Goal: Task Accomplishment & Management: Use online tool/utility

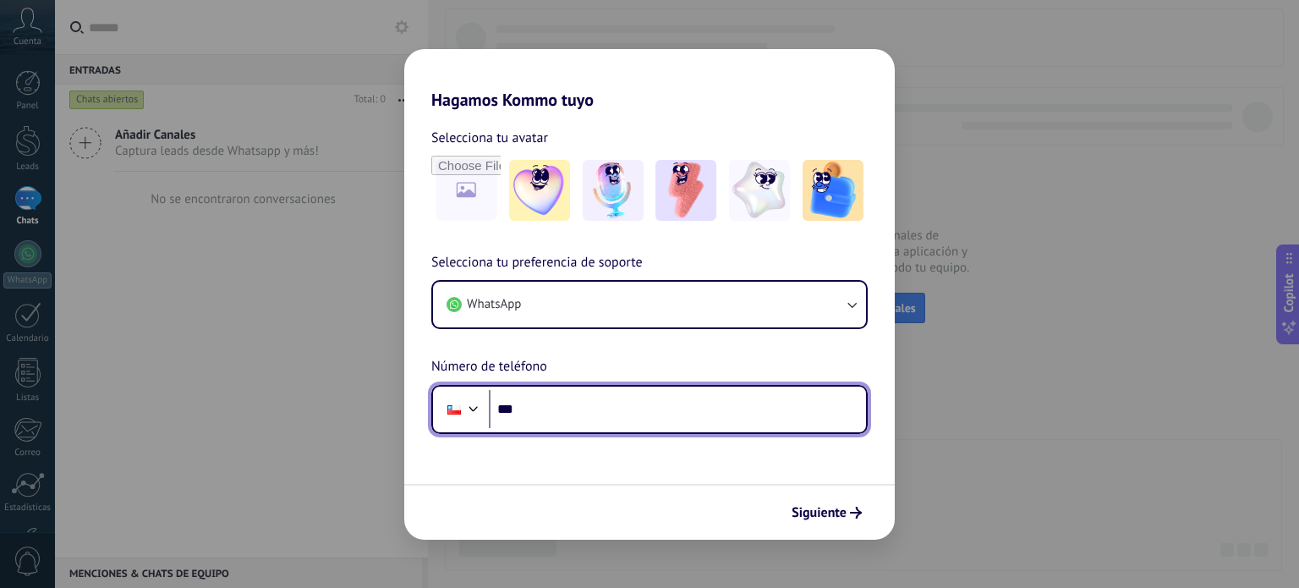
click at [655, 417] on input "***" at bounding box center [677, 409] width 377 height 39
click at [635, 408] on input "*****" at bounding box center [677, 409] width 377 height 39
type input "**********"
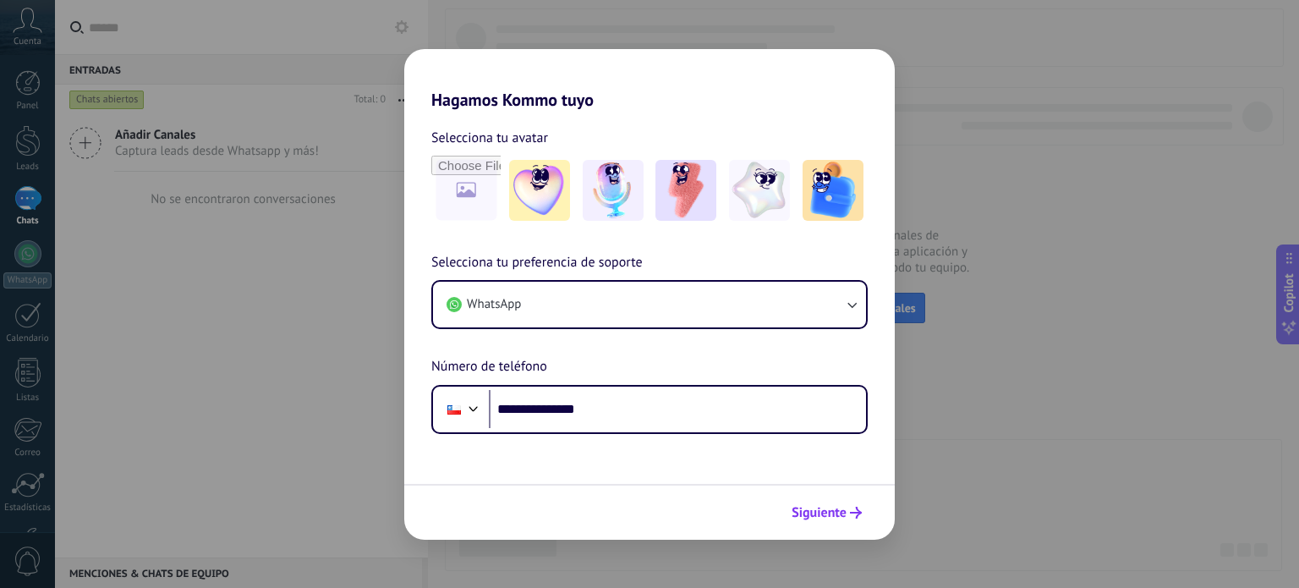
click at [851, 512] on icon "submit" at bounding box center [856, 512] width 12 height 12
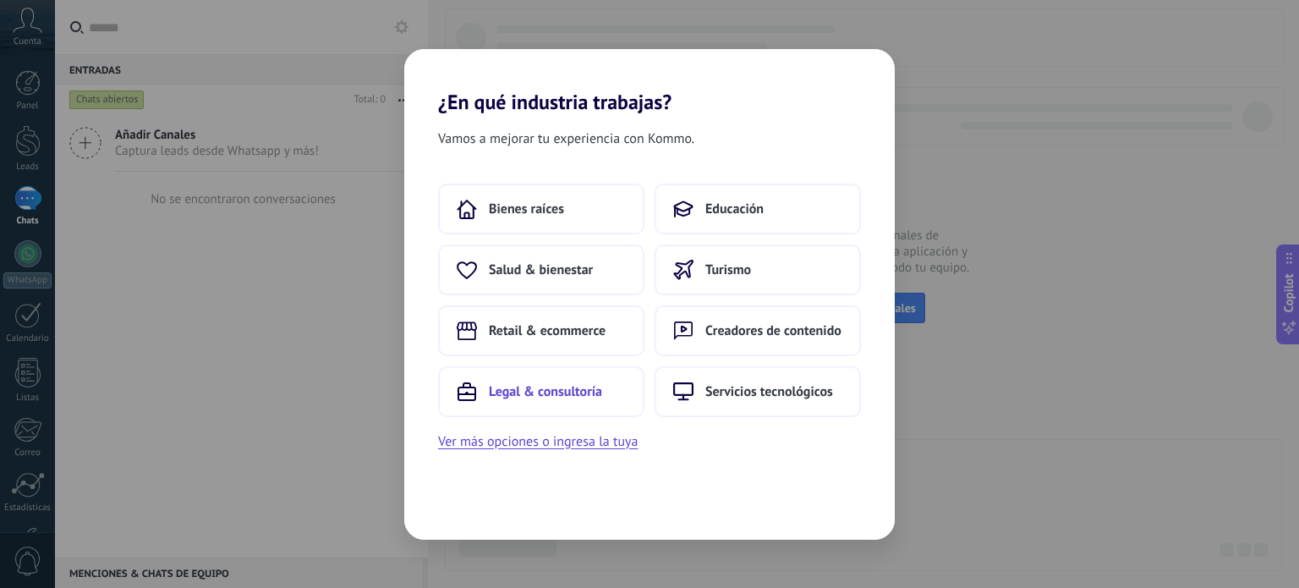
click at [522, 390] on span "Legal & consultoría" at bounding box center [545, 391] width 113 height 17
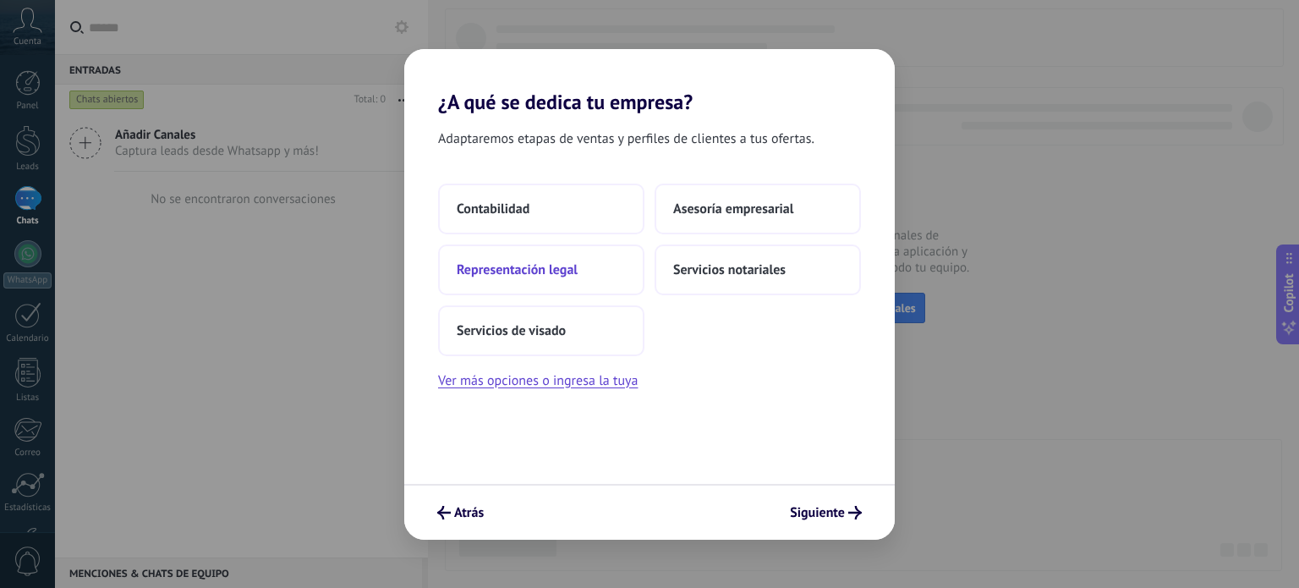
click at [582, 280] on button "Representación legal" at bounding box center [541, 269] width 206 height 51
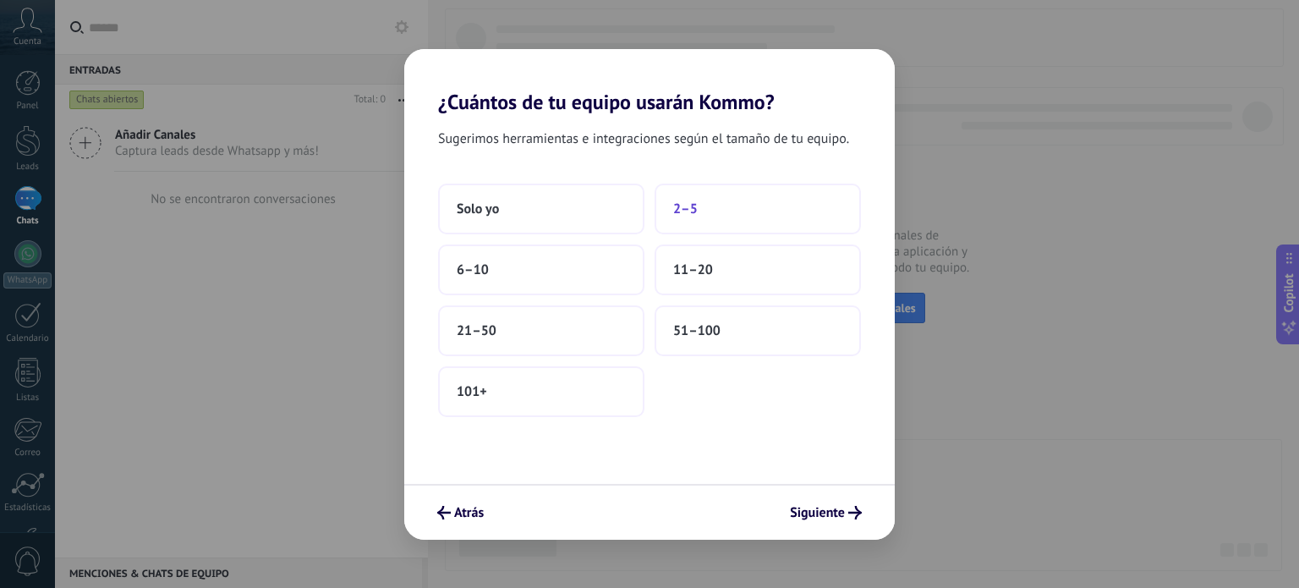
click at [707, 210] on button "2–5" at bounding box center [757, 208] width 206 height 51
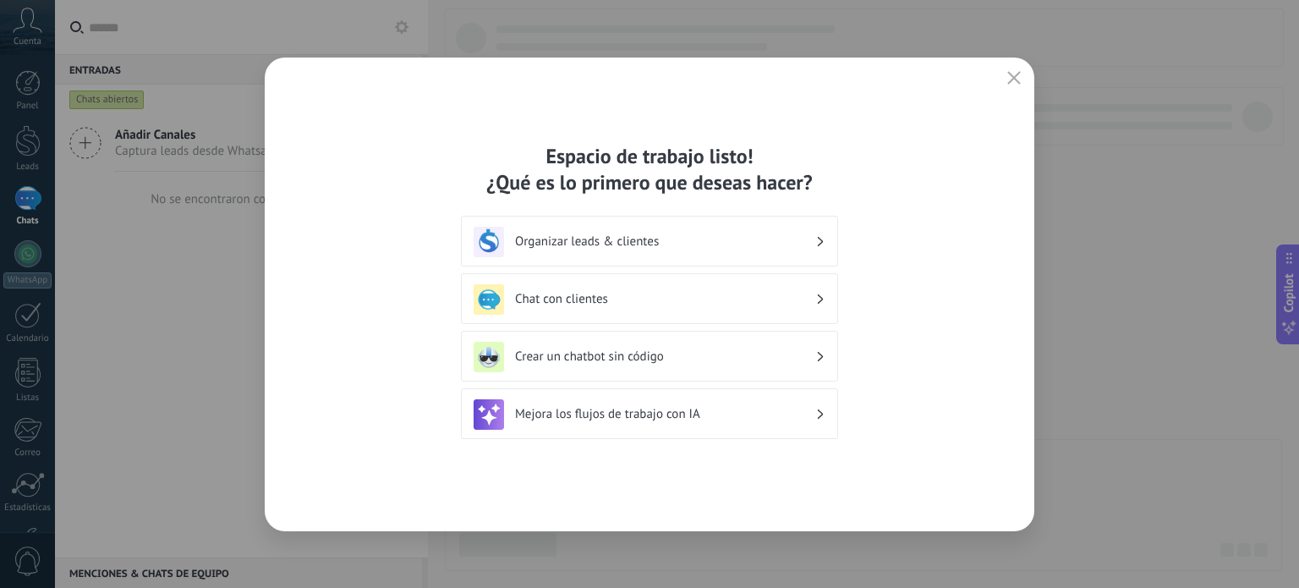
click at [697, 245] on h3 "Organizar leads & clientes" at bounding box center [665, 241] width 300 height 16
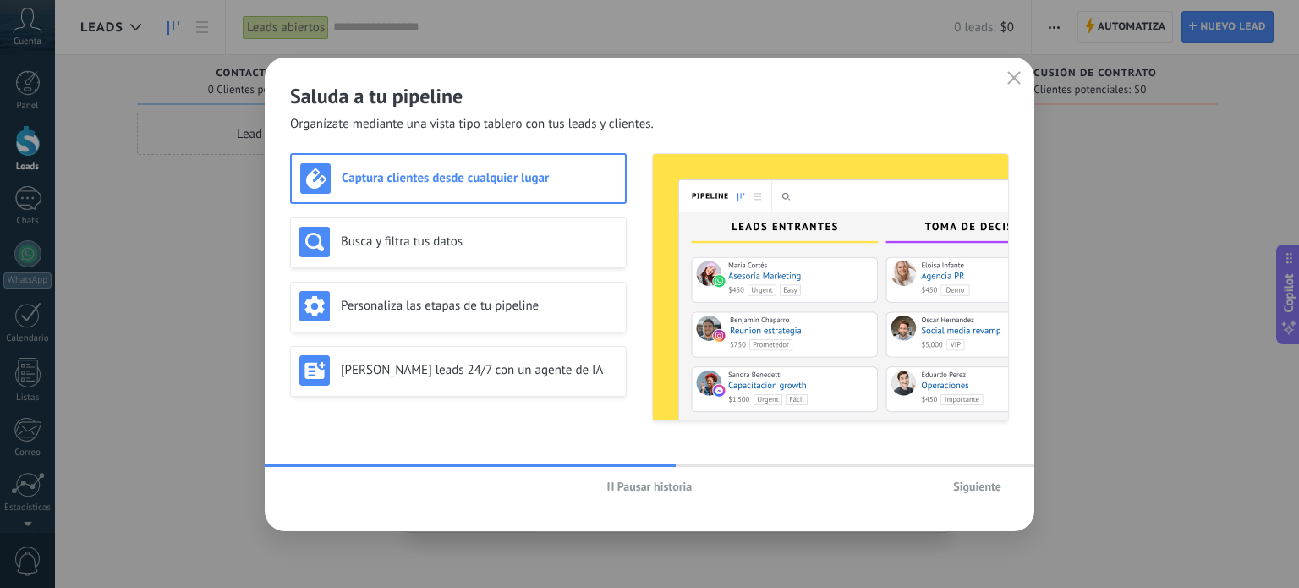
click at [981, 490] on span "Siguiente" at bounding box center [977, 486] width 48 height 12
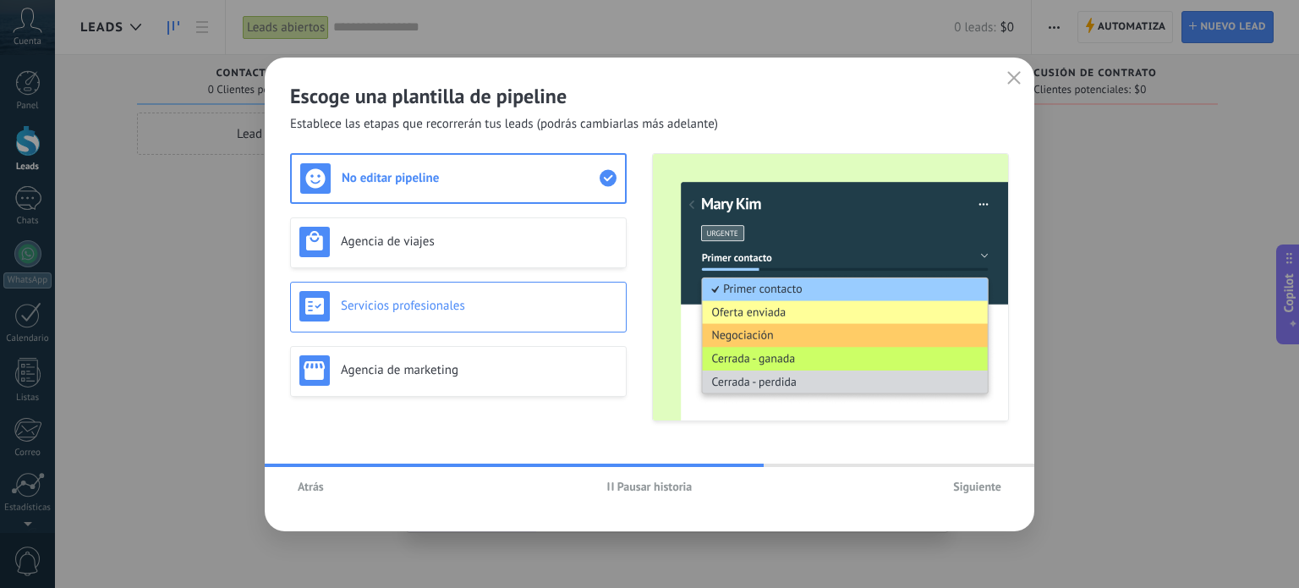
click at [530, 308] on h3 "Servicios profesionales" at bounding box center [479, 306] width 276 height 16
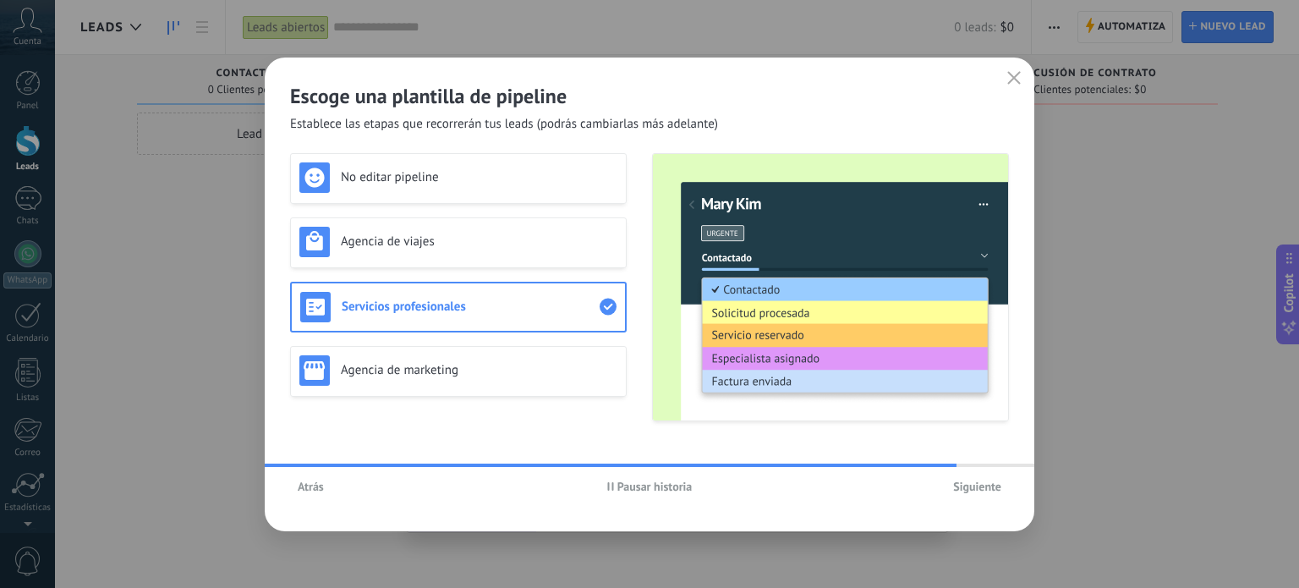
click at [977, 483] on span "Siguiente" at bounding box center [977, 486] width 48 height 12
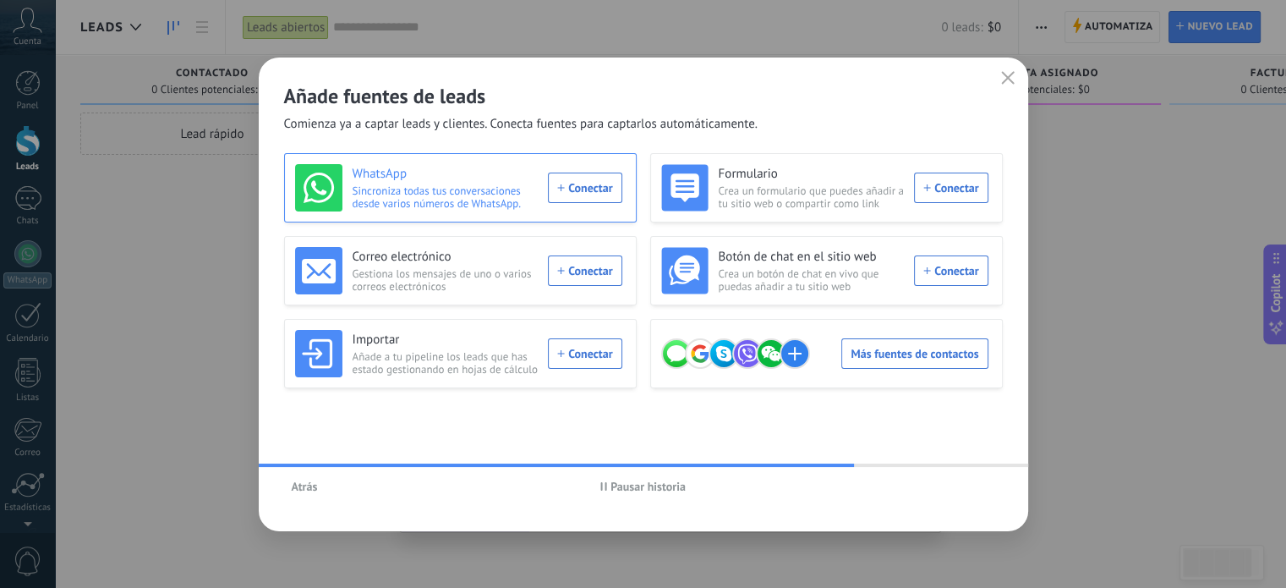
click at [578, 178] on div "WhatsApp Sincroniza todas tus conversaciones desde varios números de WhatsApp. …" at bounding box center [458, 187] width 327 height 47
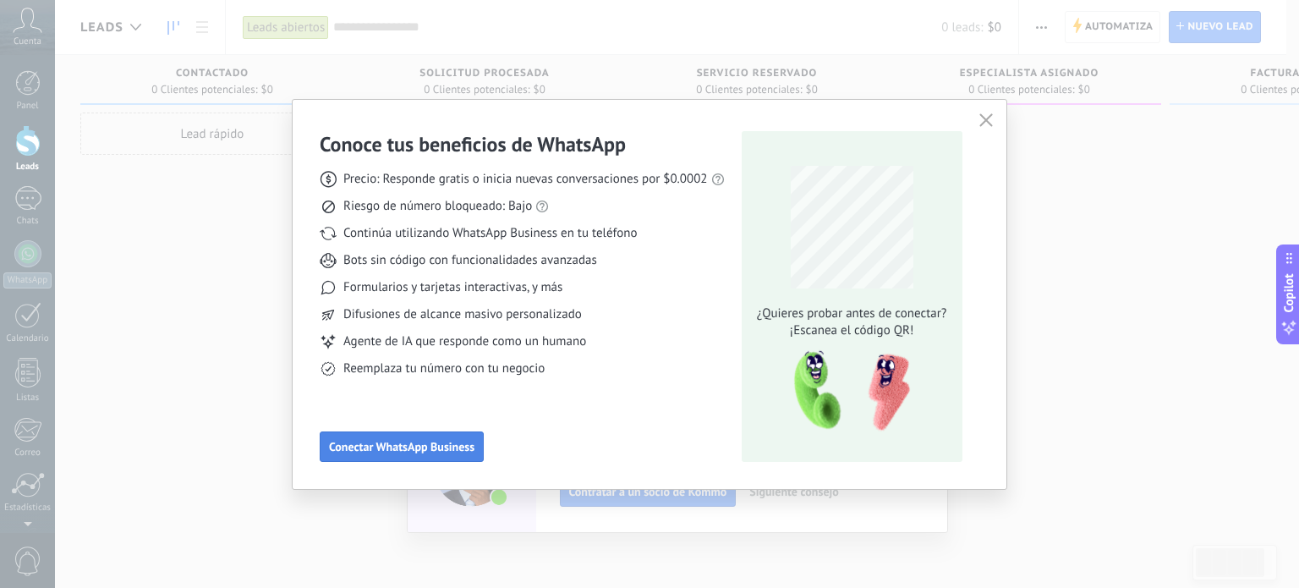
click at [373, 457] on button "Conectar WhatsApp Business" at bounding box center [402, 446] width 164 height 30
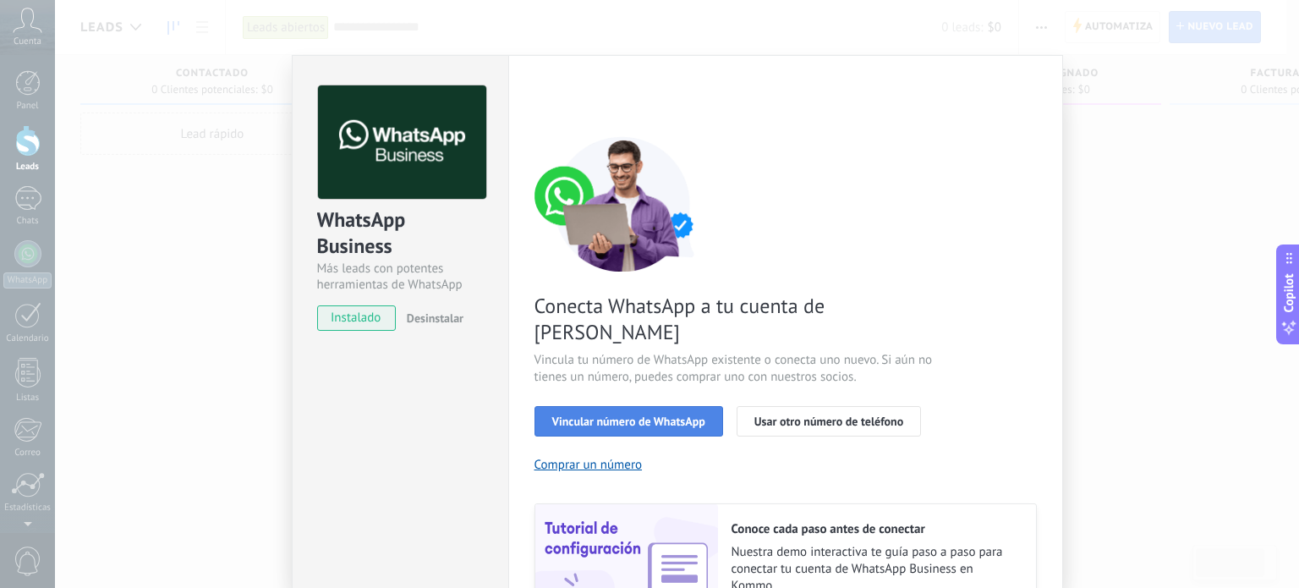
click at [650, 406] on button "Vincular número de WhatsApp" at bounding box center [628, 421] width 189 height 30
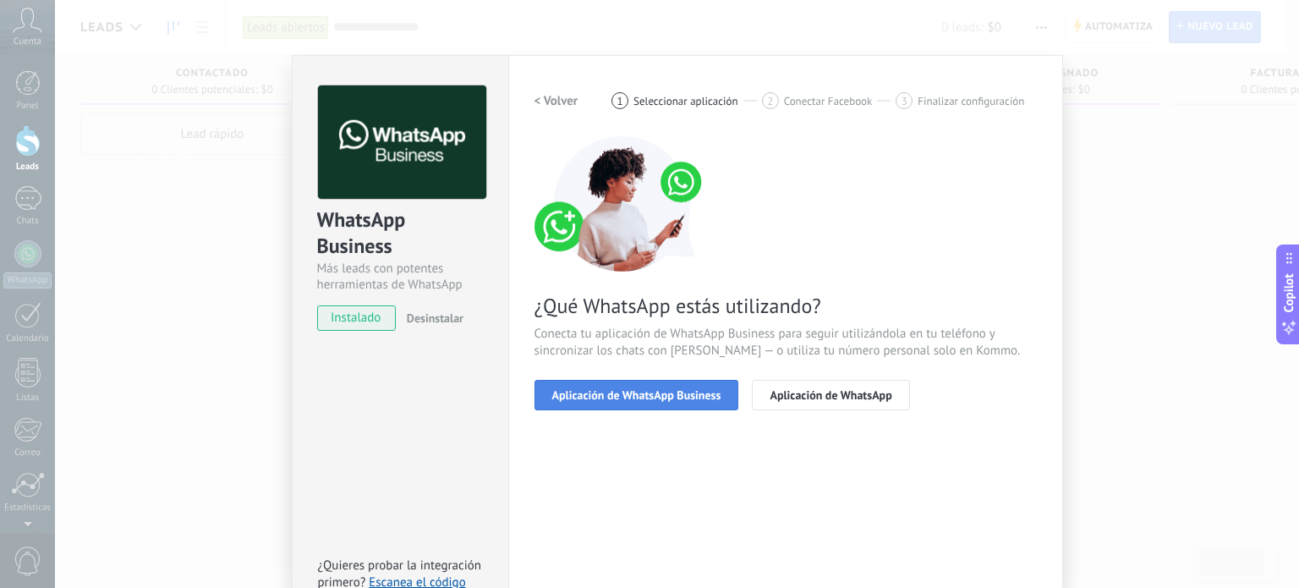
click at [677, 391] on span "Aplicación de WhatsApp Business" at bounding box center [636, 395] width 169 height 12
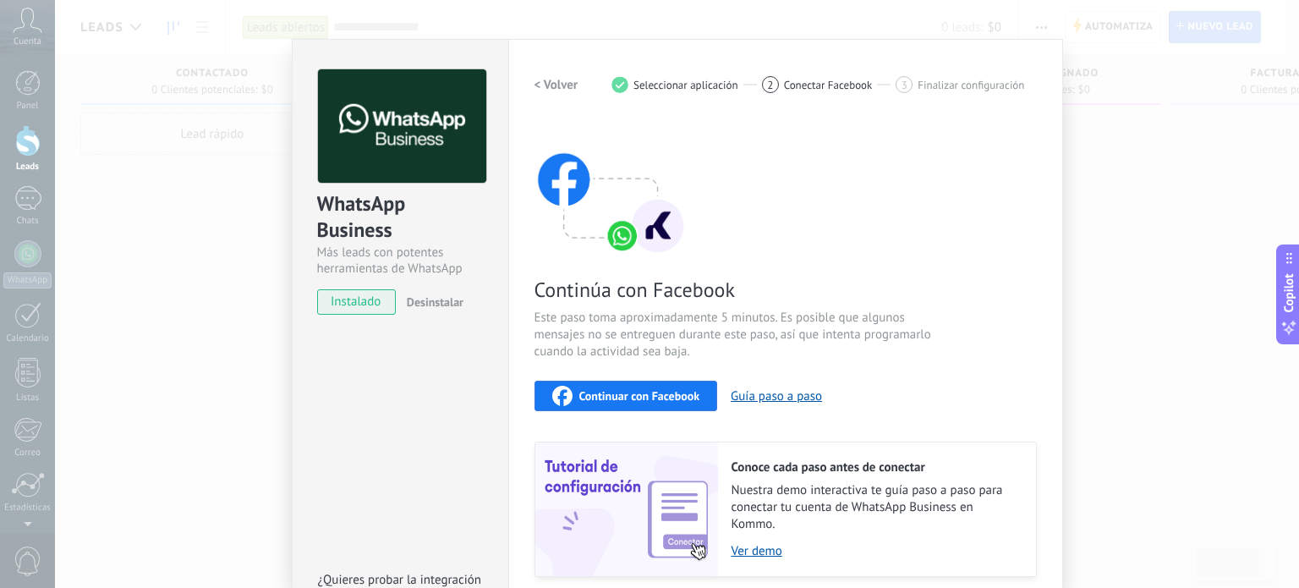
scroll to position [17, 0]
click at [1179, 393] on div "WhatsApp Business Más leads con potentes herramientas de WhatsApp instalado Des…" at bounding box center [677, 294] width 1244 height 588
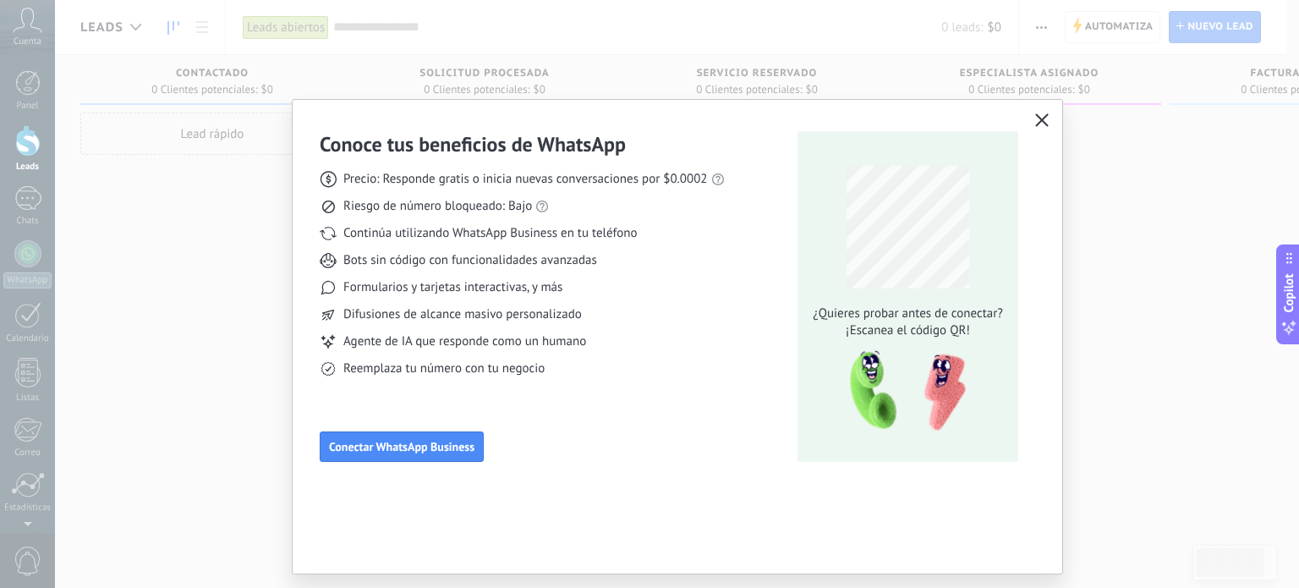
scroll to position [0, 0]
drag, startPoint x: 1298, startPoint y: 200, endPoint x: 1298, endPoint y: 375, distance: 175.0
click at [1298, 375] on div "Conoce tus beneficios de WhatsApp Precio: Responde gratis o inicia nuevas conve…" at bounding box center [649, 294] width 1299 height 588
click at [1038, 123] on use "button" at bounding box center [1042, 120] width 13 height 13
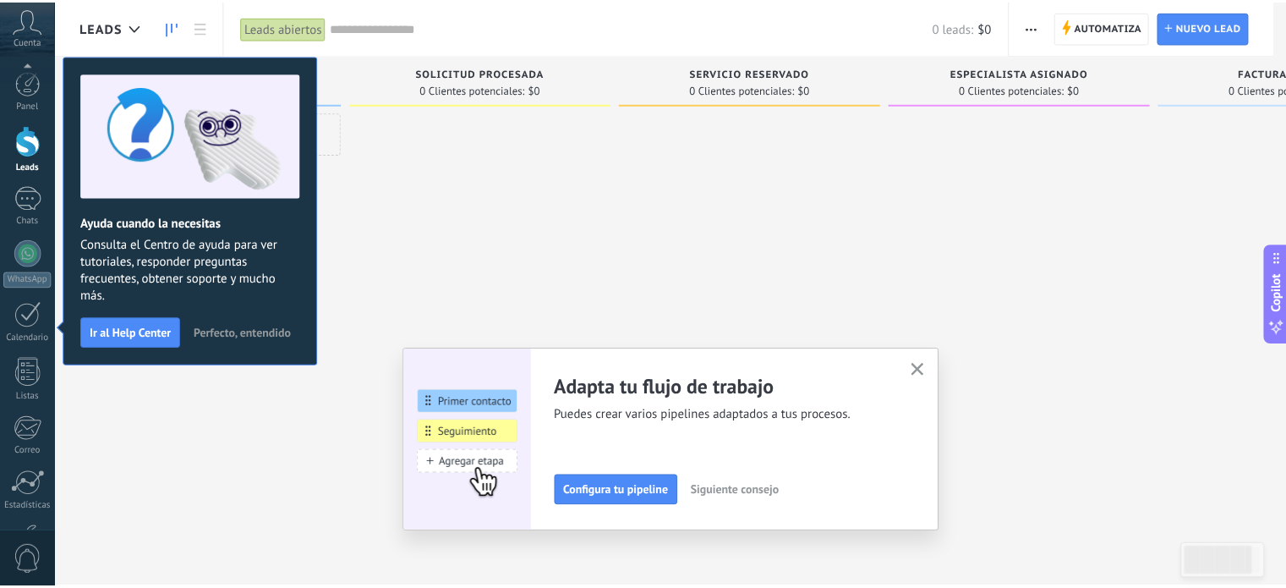
scroll to position [115, 0]
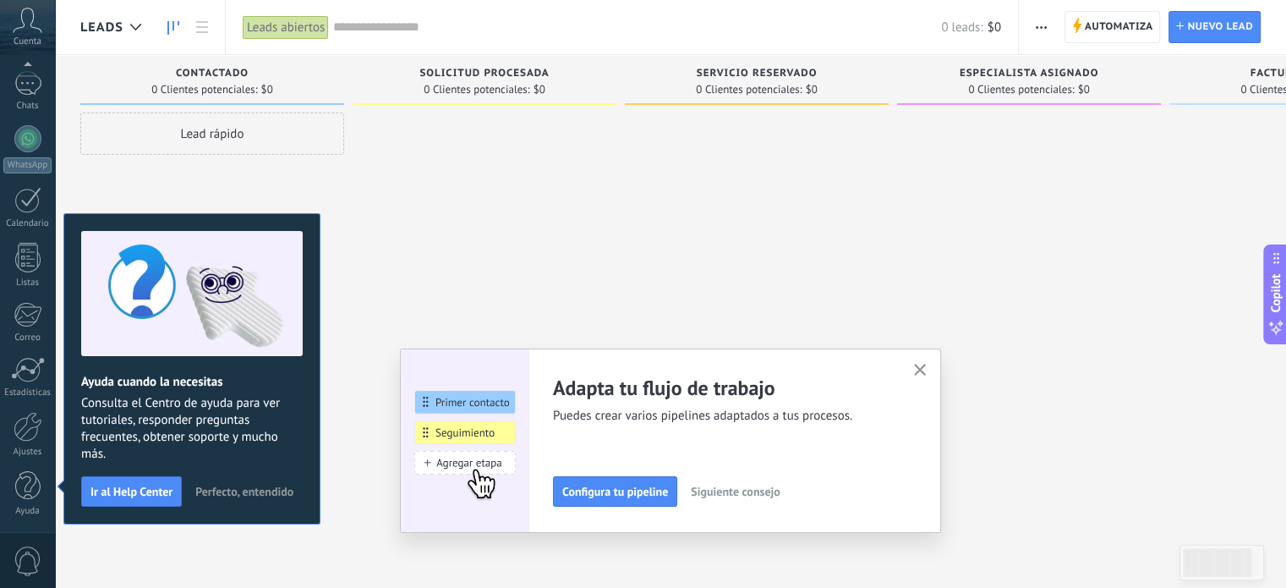
click at [253, 490] on span "Perfecto, entendido" at bounding box center [244, 491] width 98 height 12
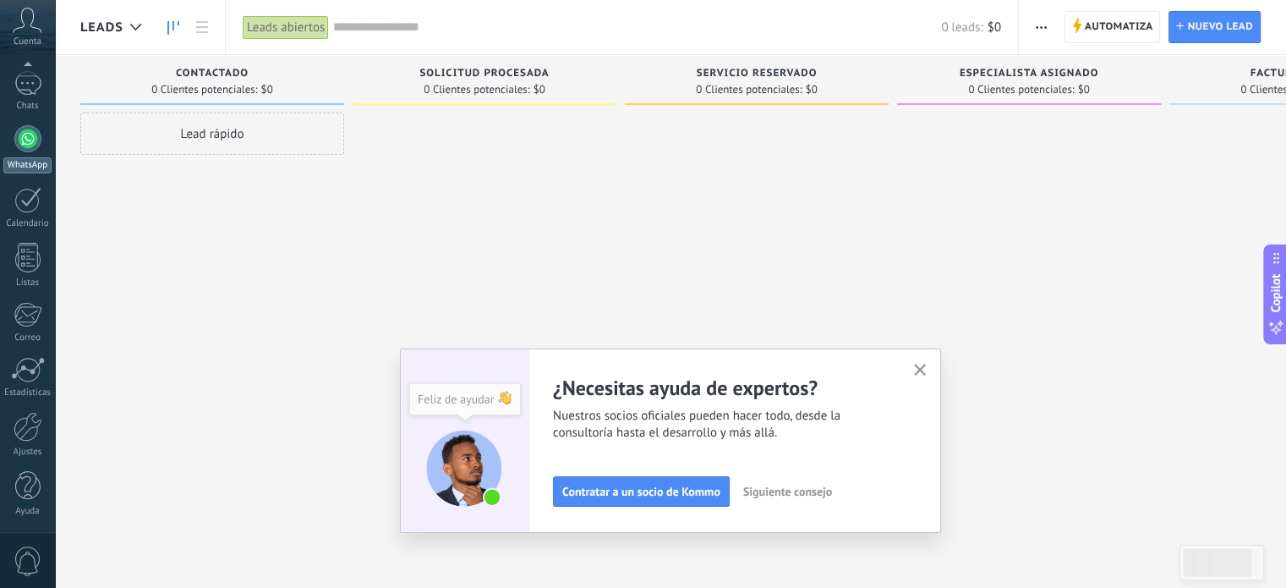
click at [24, 138] on div at bounding box center [27, 138] width 27 height 27
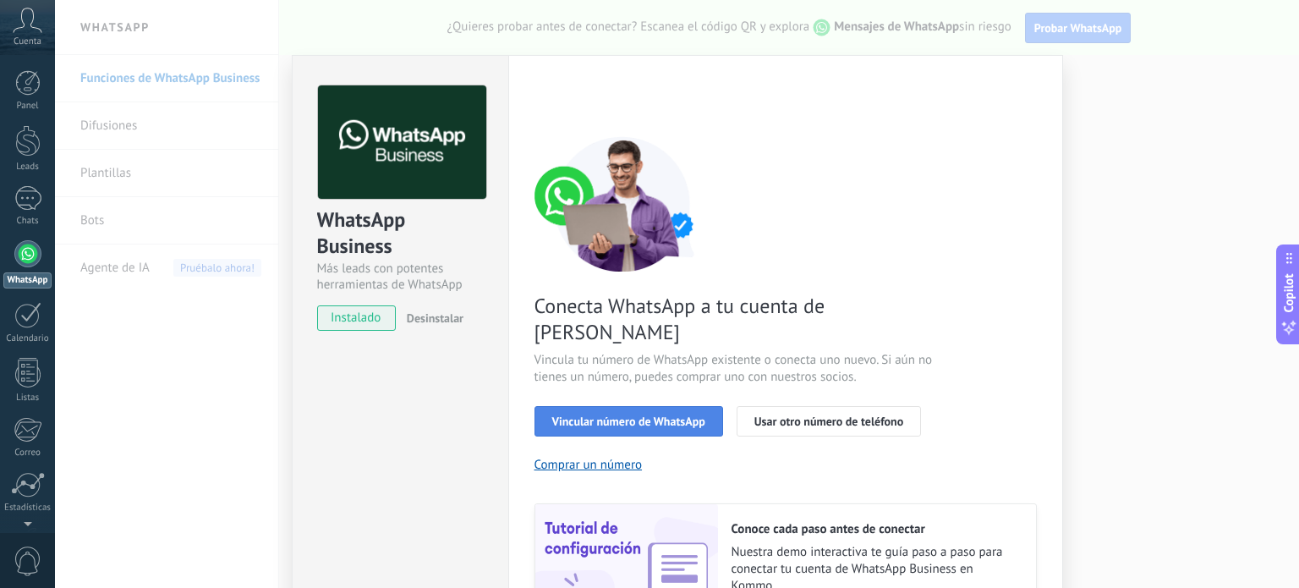
click at [643, 415] on span "Vincular número de WhatsApp" at bounding box center [628, 421] width 153 height 12
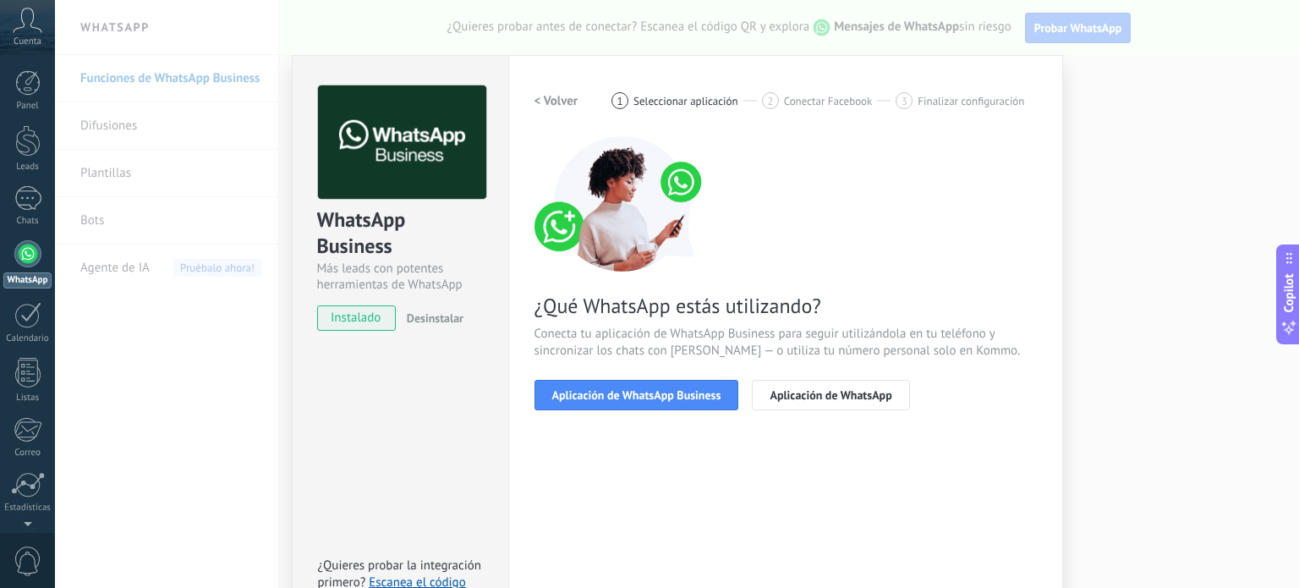
click at [643, 389] on span "Aplicación de WhatsApp Business" at bounding box center [636, 395] width 169 height 12
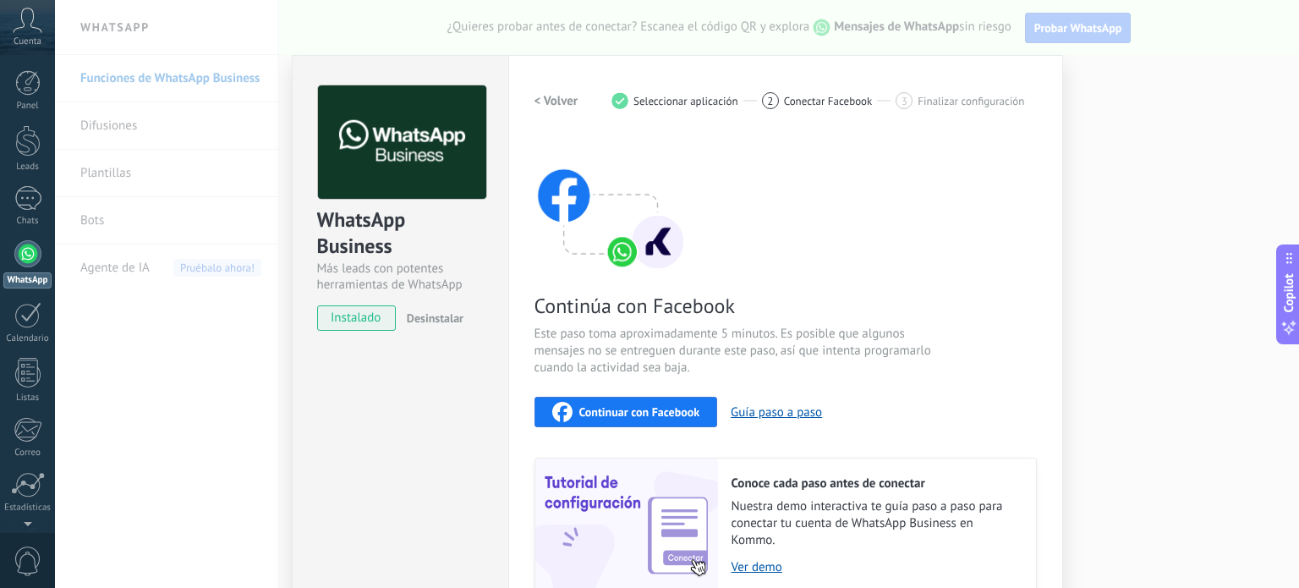
click at [610, 415] on span "Continuar con Facebook" at bounding box center [639, 412] width 121 height 12
